Goal: Information Seeking & Learning: Learn about a topic

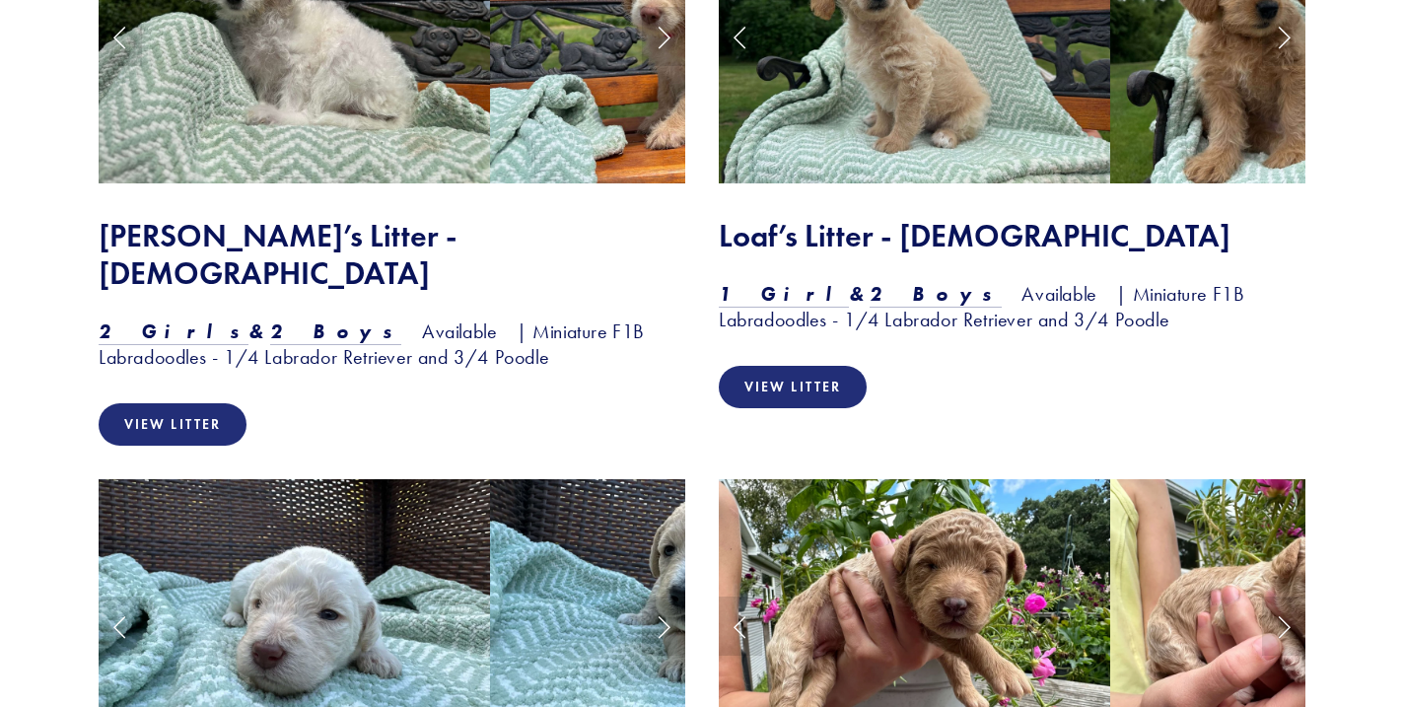
scroll to position [1851, 0]
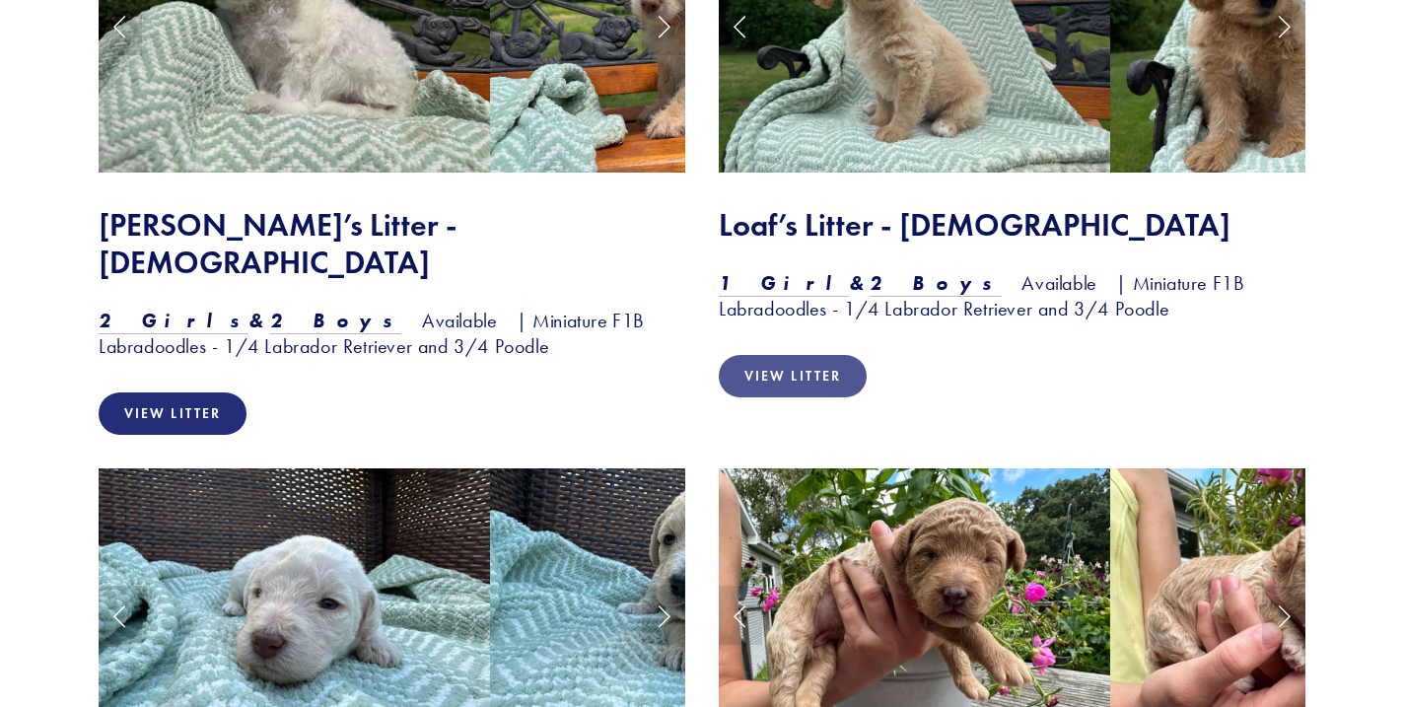
click at [810, 386] on link "View Litter" at bounding box center [793, 376] width 148 height 42
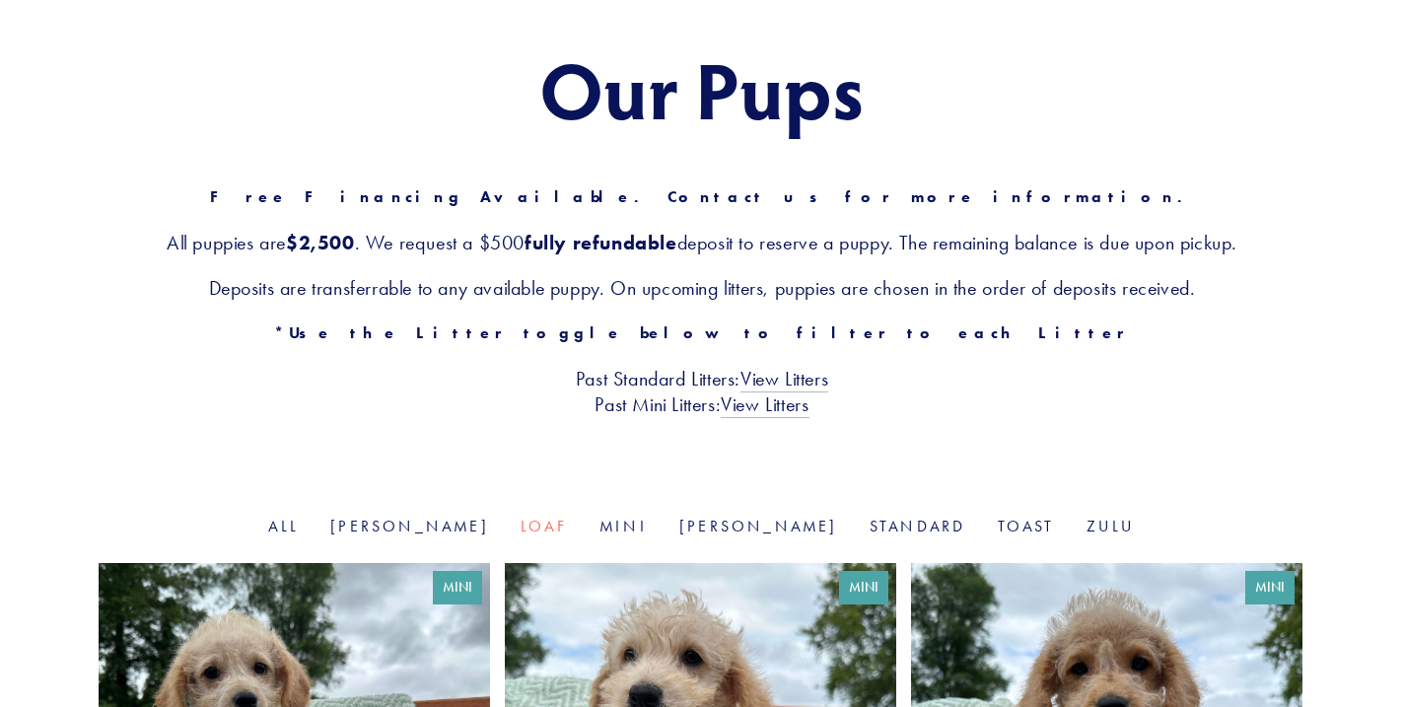
scroll to position [212, 0]
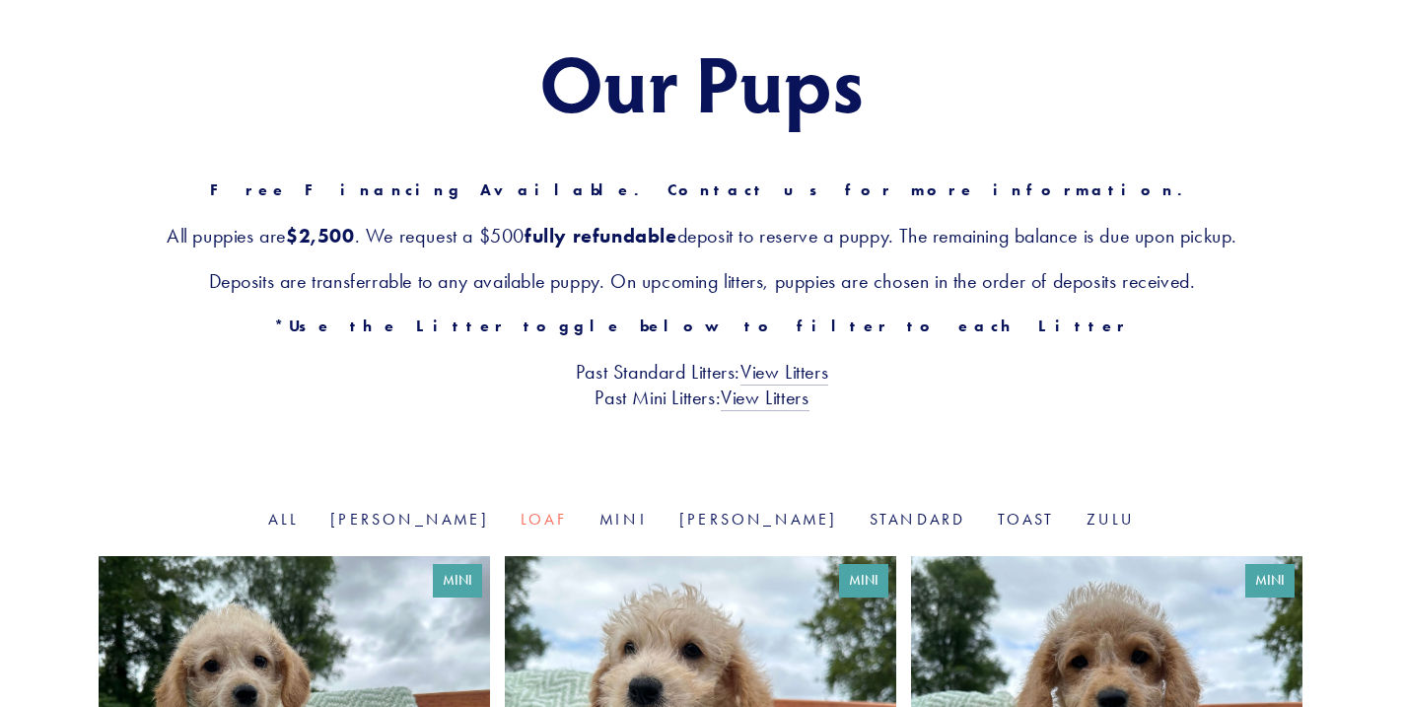
click at [914, 259] on div "Our Pups Free Financing Available. Contact us for more information. All puppies…" at bounding box center [702, 224] width 1207 height 372
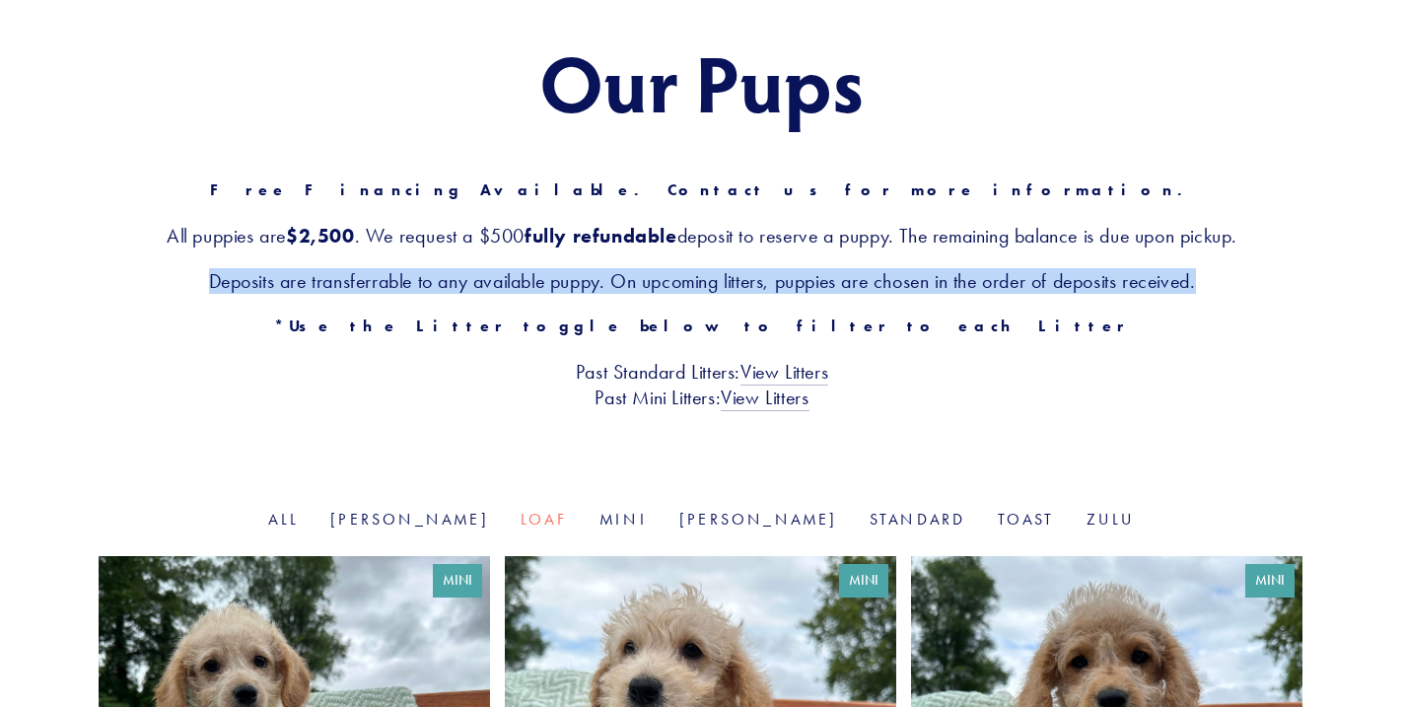
click at [941, 266] on div "Our Pups Free Financing Available. Contact us for more information. All puppies…" at bounding box center [702, 224] width 1207 height 372
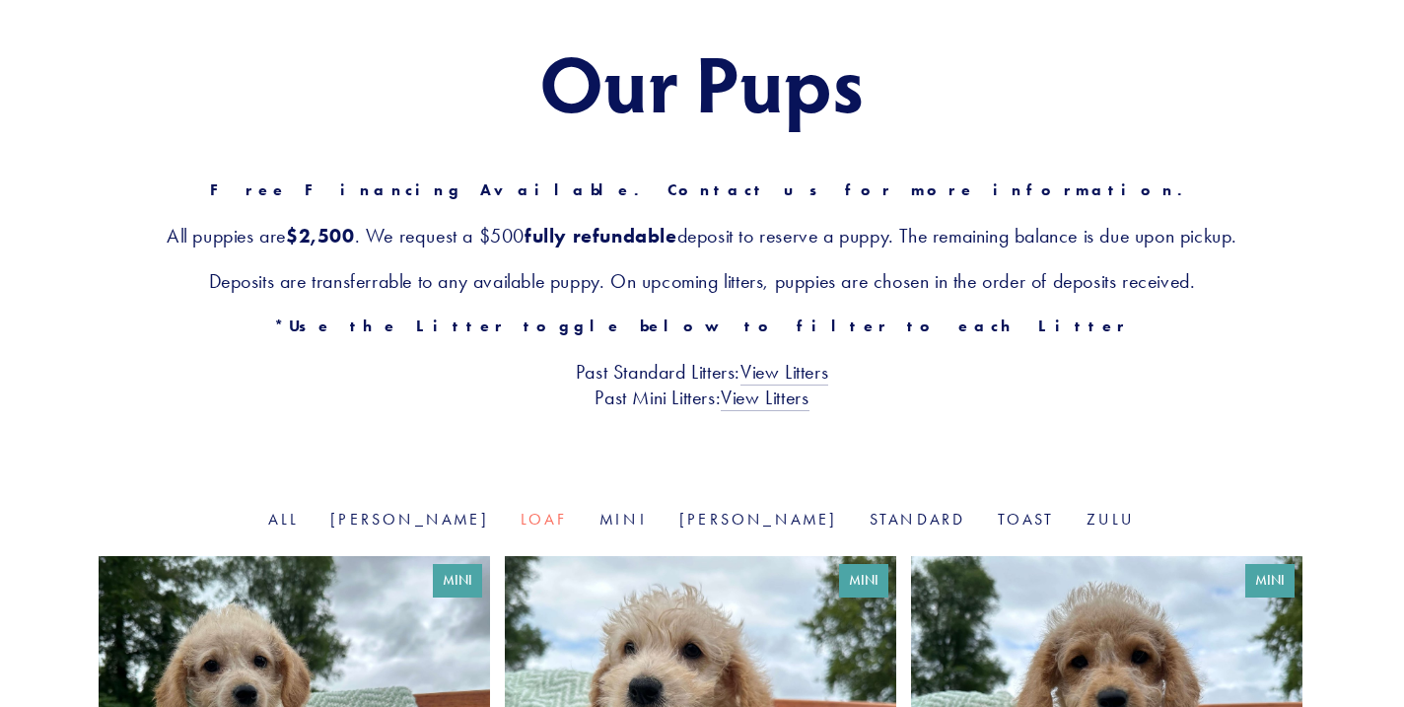
click at [941, 266] on div "Our Pups Free Financing Available. Contact us for more information. All puppies…" at bounding box center [702, 224] width 1207 height 372
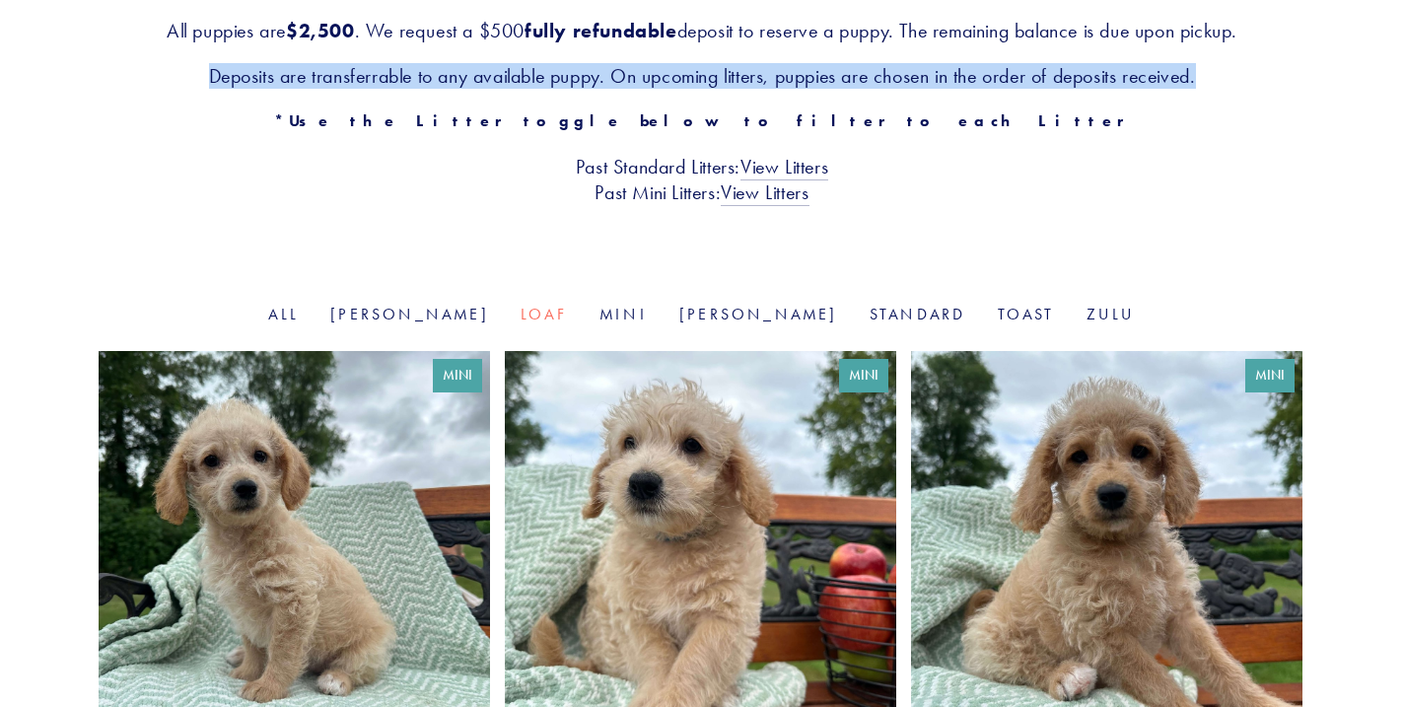
scroll to position [413, 0]
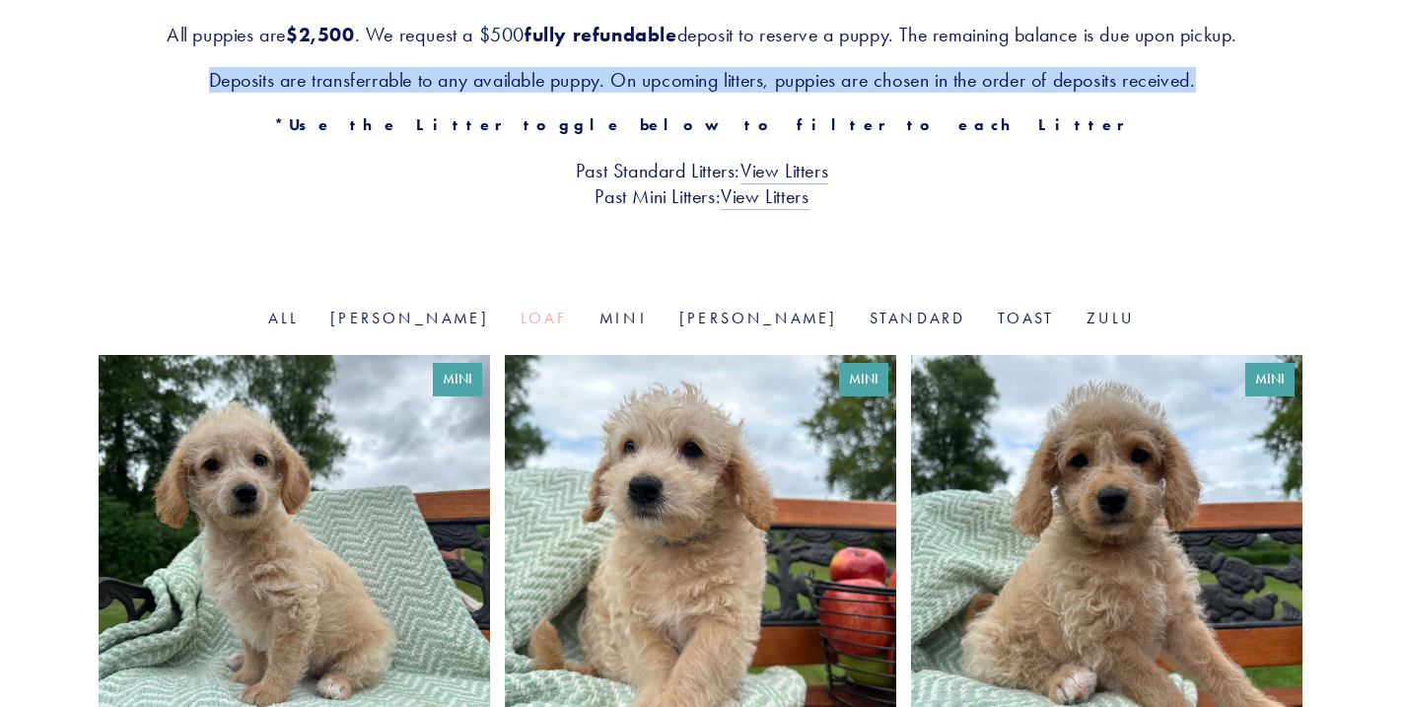
click at [555, 322] on link "Loaf" at bounding box center [544, 318] width 47 height 19
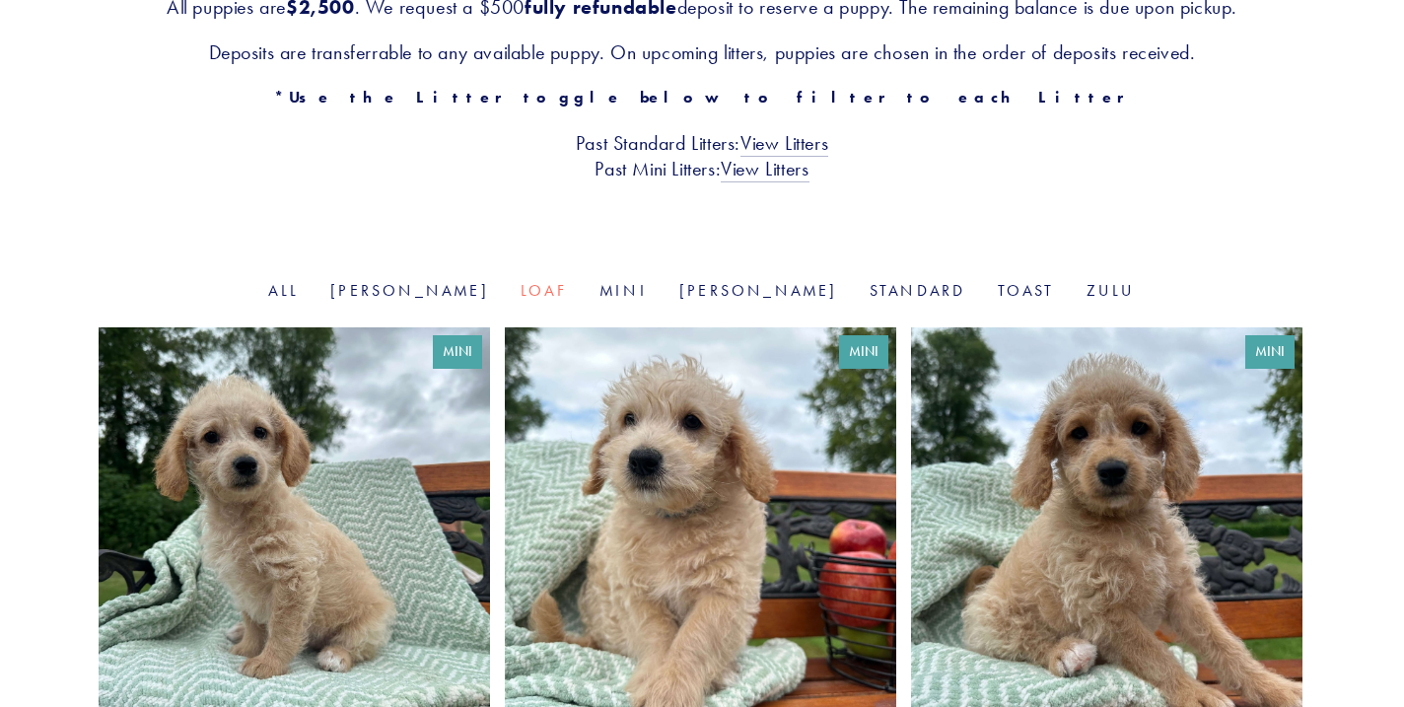
scroll to position [459, 0]
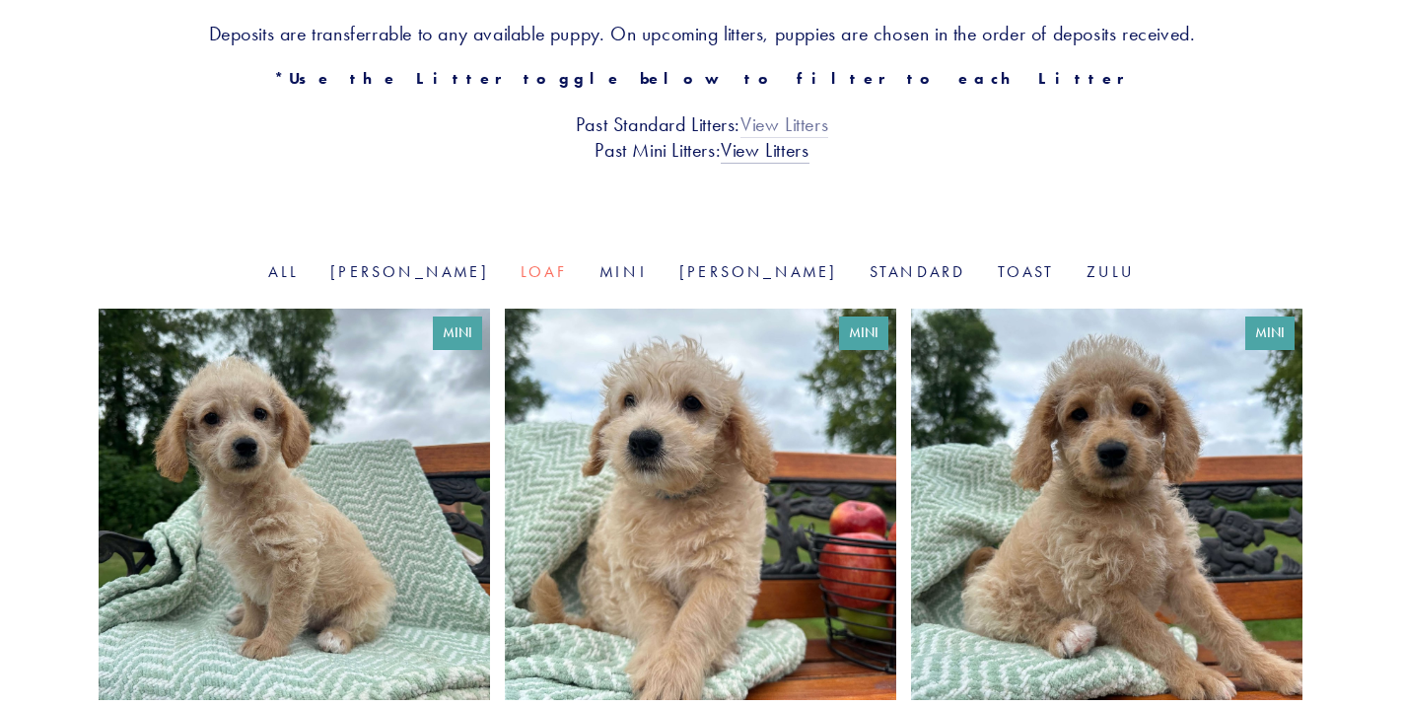
click at [750, 134] on link "View Litters" at bounding box center [784, 125] width 88 height 26
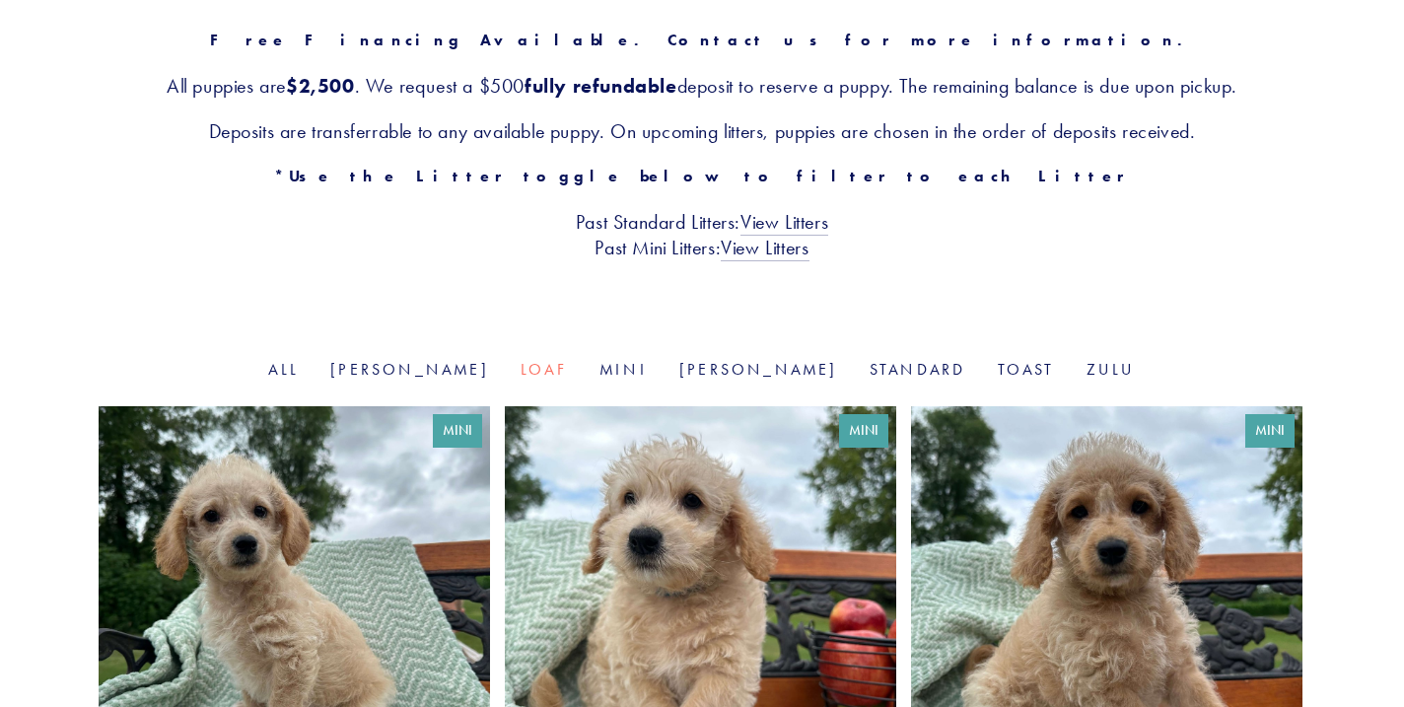
scroll to position [348, 0]
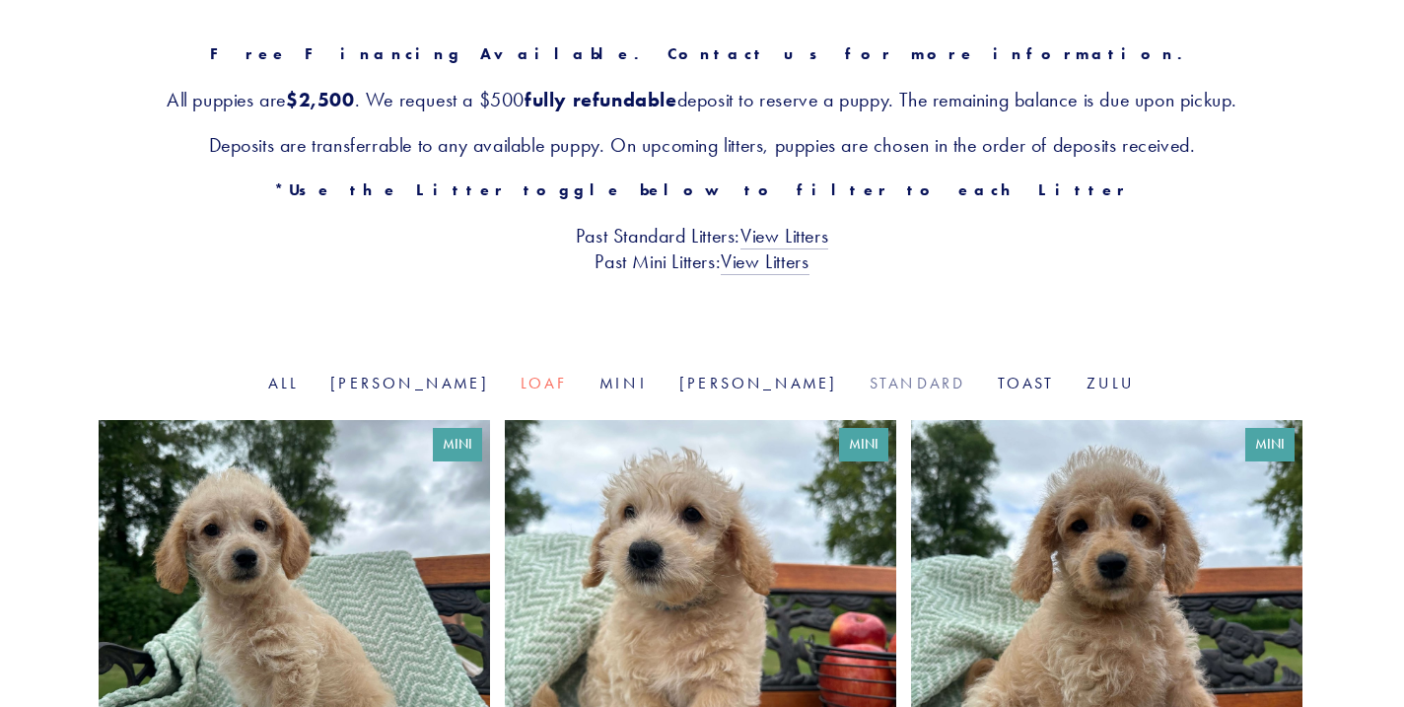
click at [869, 387] on link "Standard" at bounding box center [917, 383] width 97 height 19
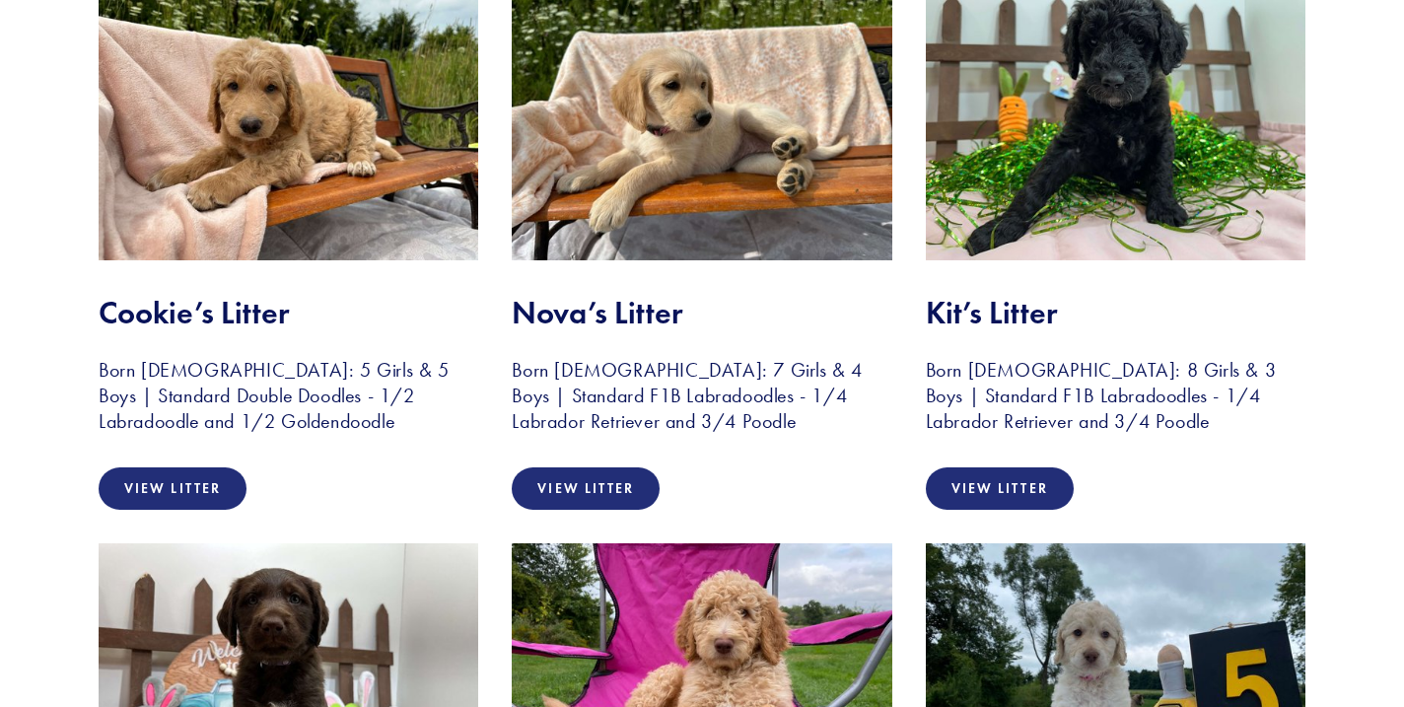
scroll to position [2223, 0]
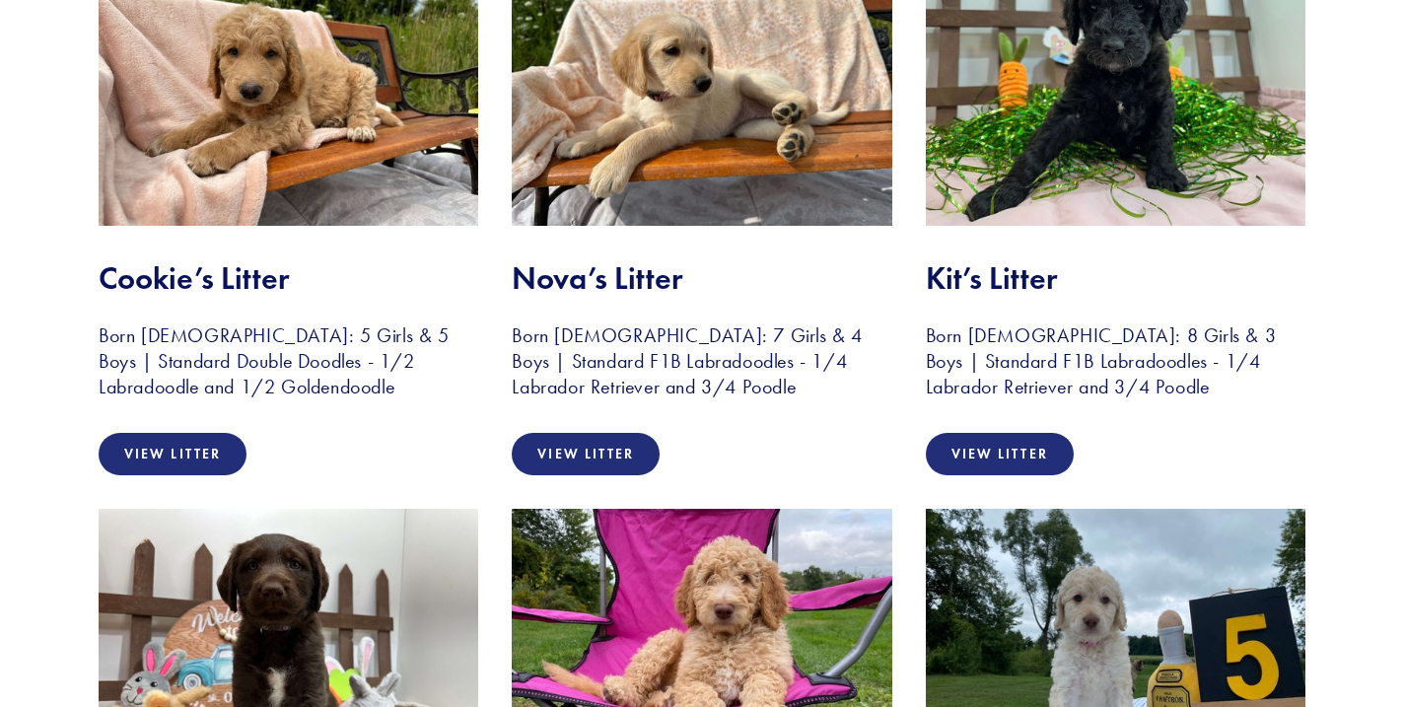
click at [387, 329] on h3 "Born June 21, 2023: 5 Girls & 5 Boys | Standard Double Doodles - 1/2 Labradoodl…" at bounding box center [289, 360] width 380 height 77
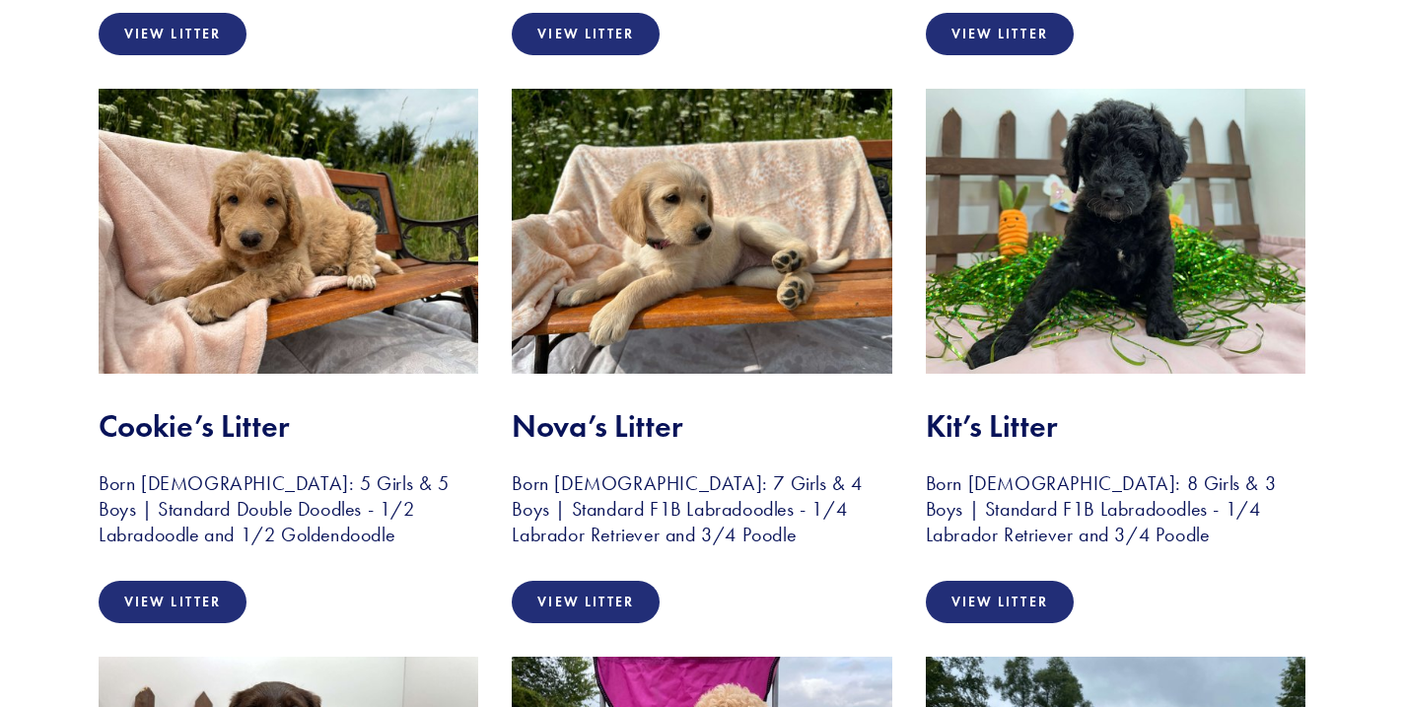
scroll to position [1986, 0]
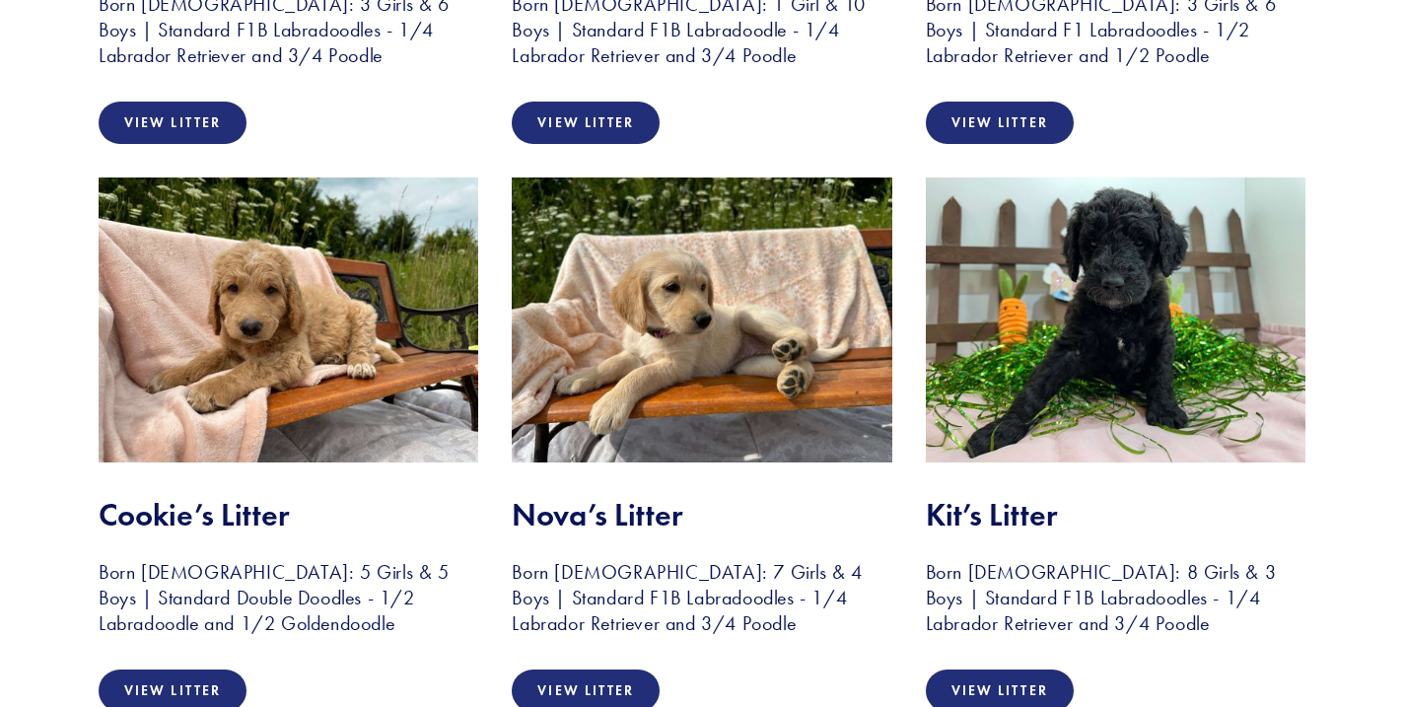
click at [227, 434] on img at bounding box center [289, 319] width 380 height 285
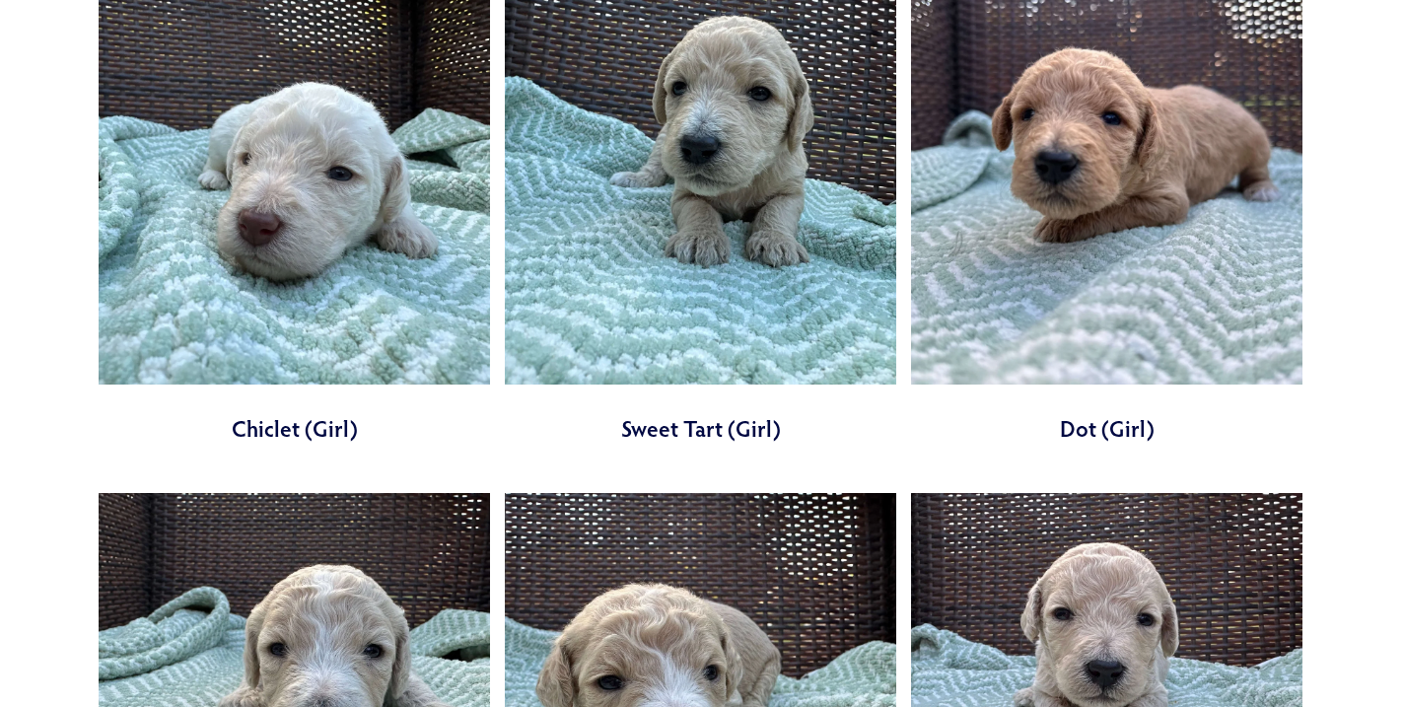
scroll to position [443, 0]
